Goal: Information Seeking & Learning: Learn about a topic

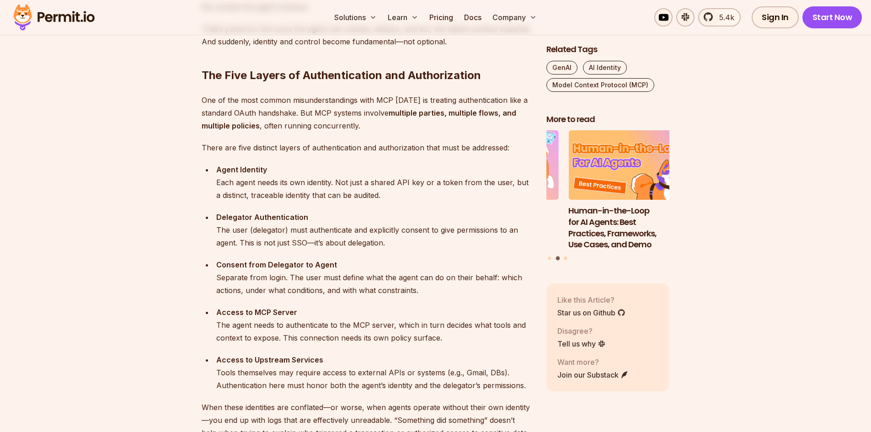
scroll to position [907, 0]
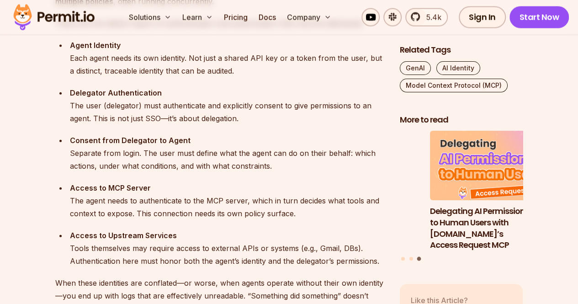
scroll to position [969, 0]
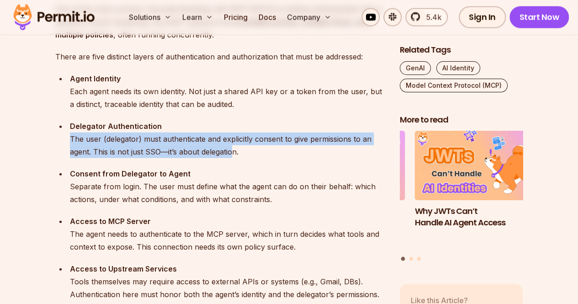
drag, startPoint x: 234, startPoint y: 152, endPoint x: 63, endPoint y: 136, distance: 171.8
click at [63, 136] on ul "Agent Identity Each agent needs its own identity. Not just a shared API key or …" at bounding box center [220, 186] width 330 height 229
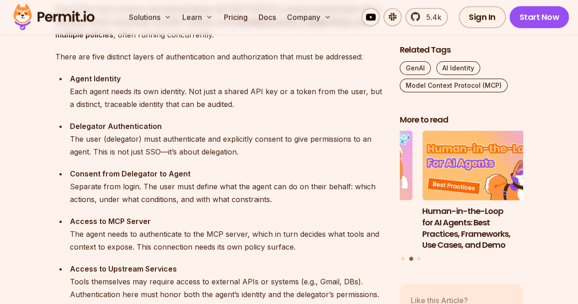
click at [249, 155] on div "Delegator Authentication The user (delegator) must authenticate and explicitly …" at bounding box center [227, 139] width 315 height 38
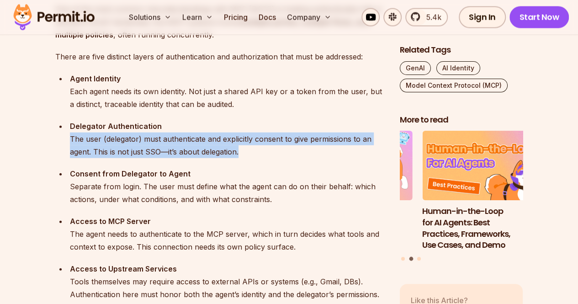
drag, startPoint x: 249, startPoint y: 155, endPoint x: 69, endPoint y: 139, distance: 180.9
click at [69, 139] on li "Delegator Authentication The user (delegator) must authenticate and explicitly …" at bounding box center [226, 139] width 318 height 38
copy div "The user (delegator) must authenticate and explicitly consent to give permissio…"
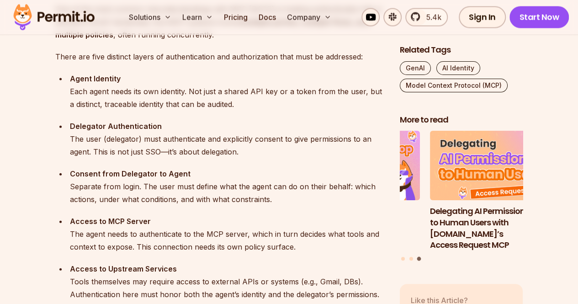
click at [113, 87] on div "Agent Identity Each agent needs its own identity. Not just a shared API key or …" at bounding box center [227, 91] width 315 height 38
click at [93, 122] on strong "Delegator Authentication" at bounding box center [116, 126] width 92 height 9
drag, startPoint x: 78, startPoint y: 170, endPoint x: 162, endPoint y: 173, distance: 84.2
click at [162, 173] on strong "Consent from Delegator to Agent" at bounding box center [130, 173] width 121 height 9
drag, startPoint x: 189, startPoint y: 176, endPoint x: 70, endPoint y: 176, distance: 119.3
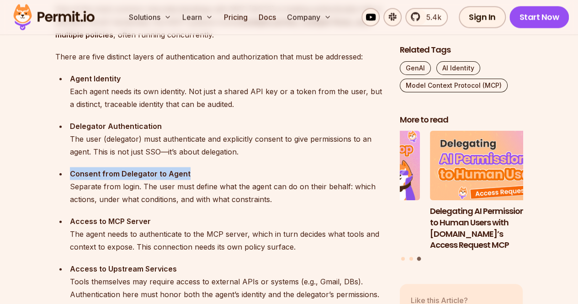
click at [70, 176] on div "Consent from Delegator to Agent Separate from login. The user must define what …" at bounding box center [227, 186] width 315 height 38
copy strong "Consent from Delegator to Agent"
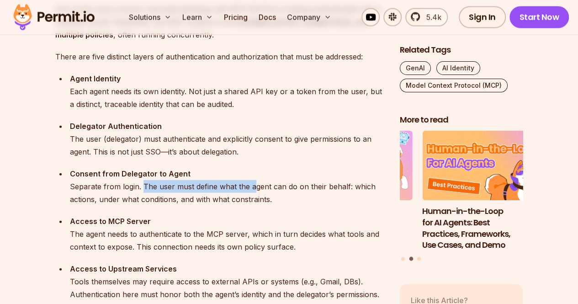
drag, startPoint x: 141, startPoint y: 185, endPoint x: 252, endPoint y: 185, distance: 111.1
click at [252, 185] on div "Consent from Delegator to Agent Separate from login. The user must define what …" at bounding box center [227, 186] width 315 height 38
drag, startPoint x: 347, startPoint y: 186, endPoint x: 143, endPoint y: 187, distance: 203.9
click at [143, 187] on div "Consent from Delegator to Agent Separate from login. The user must define what …" at bounding box center [227, 186] width 315 height 38
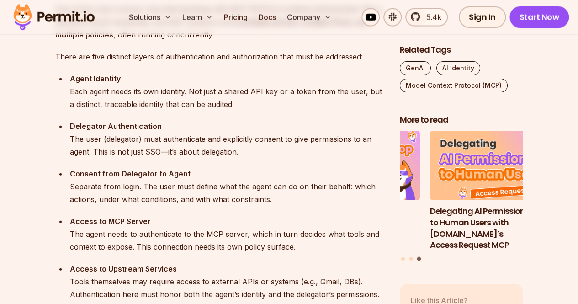
click at [275, 203] on div "Consent from Delegator to Agent Separate from login. The user must define what …" at bounding box center [227, 186] width 315 height 38
click at [208, 198] on div "Consent from Delegator to Agent Separate from login. The user must define what …" at bounding box center [227, 186] width 315 height 38
click at [284, 193] on div "Consent from Delegator to Agent Separate from login. The user must define what …" at bounding box center [227, 186] width 315 height 38
drag, startPoint x: 85, startPoint y: 128, endPoint x: 112, endPoint y: 127, distance: 27.5
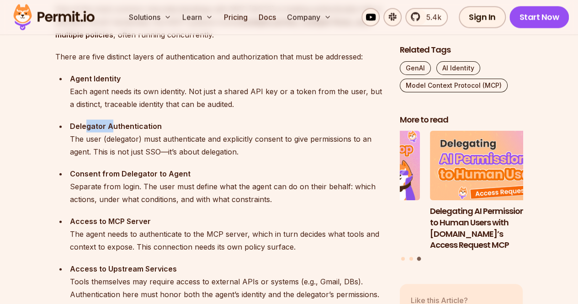
click at [112, 127] on strong "Delegator Authentication" at bounding box center [116, 126] width 92 height 9
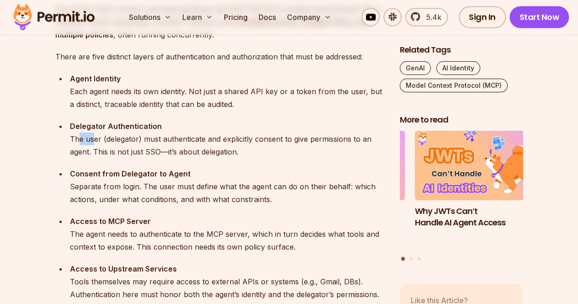
drag, startPoint x: 79, startPoint y: 142, endPoint x: 96, endPoint y: 138, distance: 17.8
click at [96, 138] on div "Delegator Authentication The user (delegator) must authenticate and explicitly …" at bounding box center [227, 139] width 315 height 38
click at [146, 140] on div "Delegator Authentication The user (delegator) must authenticate and explicitly …" at bounding box center [227, 139] width 315 height 38
click at [110, 139] on div "Delegator Authentication The user (delegator) must authenticate and explicitly …" at bounding box center [227, 139] width 315 height 38
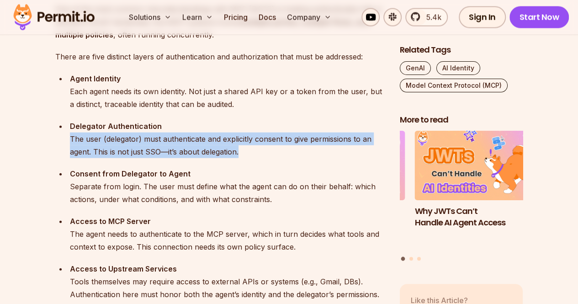
click at [110, 139] on div "Delegator Authentication The user (delegator) must authenticate and explicitly …" at bounding box center [227, 139] width 315 height 38
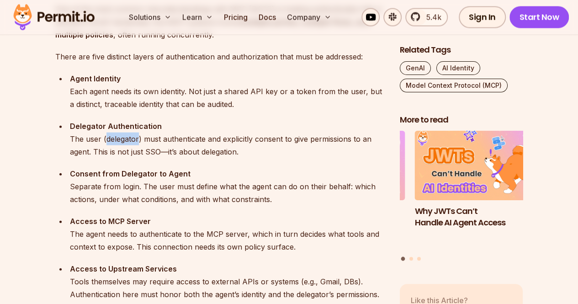
click at [110, 139] on div "Delegator Authentication The user (delegator) must authenticate and explicitly …" at bounding box center [227, 139] width 315 height 38
click at [148, 141] on div "Delegator Authentication The user (delegator) must authenticate and explicitly …" at bounding box center [227, 139] width 315 height 38
drag, startPoint x: 148, startPoint y: 141, endPoint x: 187, endPoint y: 137, distance: 39.5
click at [187, 137] on div "Delegator Authentication The user (delegator) must authenticate and explicitly …" at bounding box center [227, 139] width 315 height 38
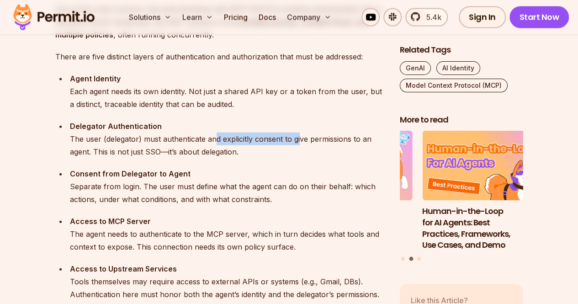
drag, startPoint x: 217, startPoint y: 138, endPoint x: 301, endPoint y: 139, distance: 84.6
click at [301, 139] on div "Delegator Authentication The user (delegator) must authenticate and explicitly …" at bounding box center [227, 139] width 315 height 38
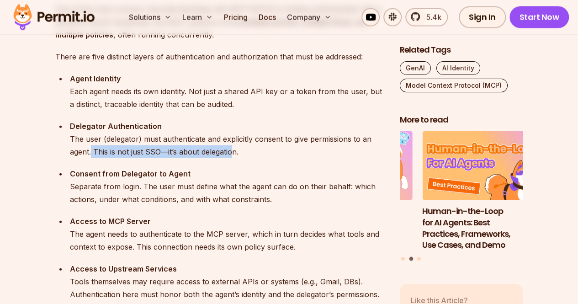
drag, startPoint x: 91, startPoint y: 154, endPoint x: 234, endPoint y: 154, distance: 142.2
click at [234, 154] on div "Delegator Authentication The user (delegator) must authenticate and explicitly …" at bounding box center [227, 139] width 315 height 38
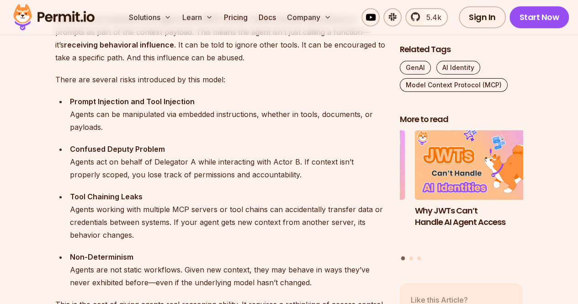
scroll to position [1386, 0]
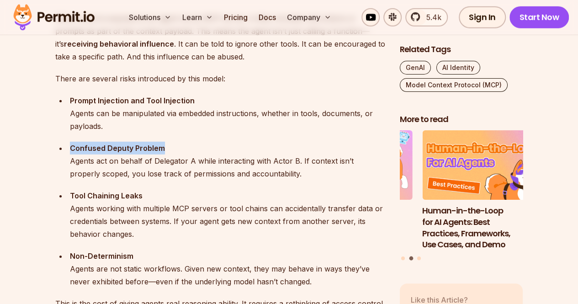
drag, startPoint x: 168, startPoint y: 146, endPoint x: 69, endPoint y: 144, distance: 99.7
click at [69, 144] on li "Confused Deputy Problem Agents act on behalf of Delegator A while interacting w…" at bounding box center [226, 161] width 318 height 38
copy strong "Confused Deputy Problem"
